Goal: Information Seeking & Learning: Learn about a topic

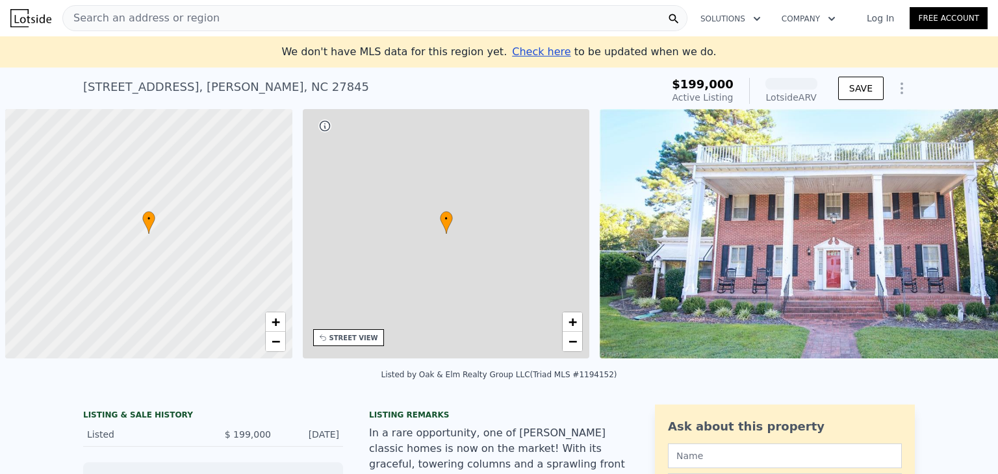
scroll to position [0, 5]
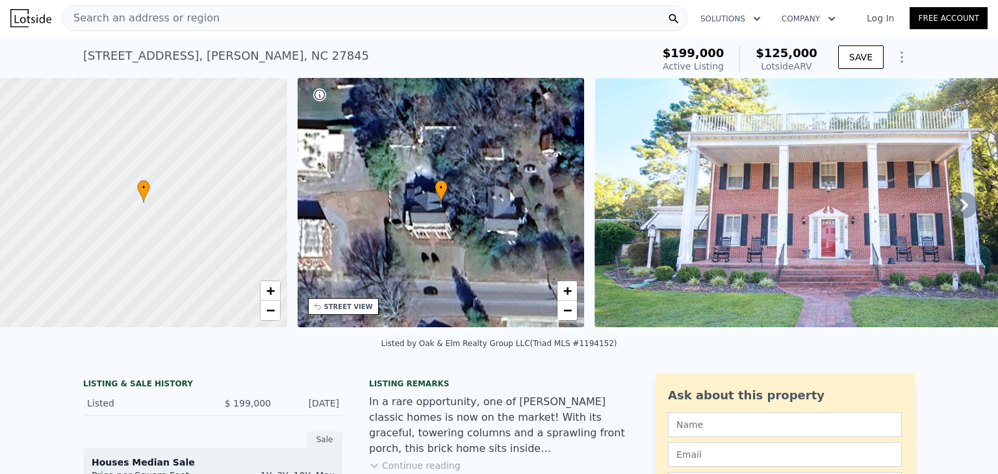
drag, startPoint x: 819, startPoint y: 67, endPoint x: 738, endPoint y: 67, distance: 80.6
click at [806, 67] on div "$199,000 Active Listing $125,000 Lotside ARV" at bounding box center [739, 60] width 165 height 36
drag, startPoint x: 738, startPoint y: 67, endPoint x: 700, endPoint y: 67, distance: 38.3
click at [723, 67] on div "$199,000 Active Listing $125,000 Lotside ARV" at bounding box center [740, 60] width 155 height 26
click at [700, 67] on span "Active Listing" at bounding box center [693, 66] width 61 height 10
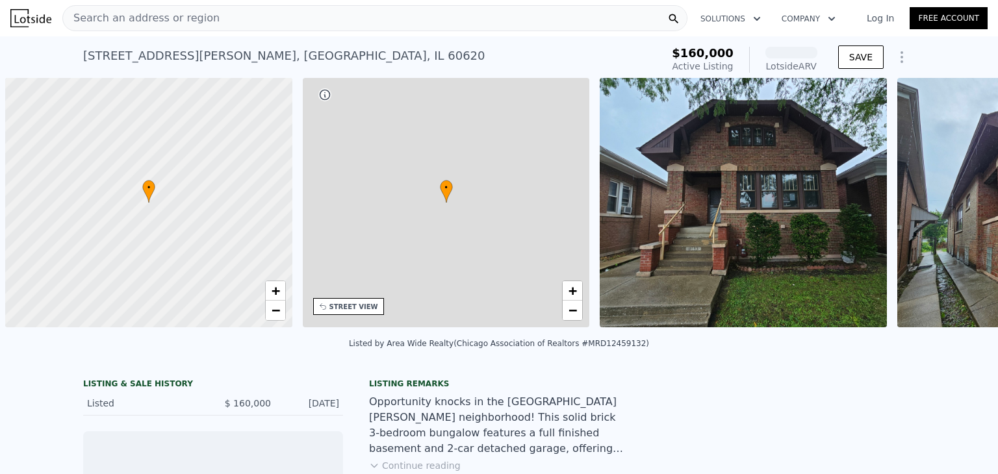
scroll to position [0, 5]
